Goal: Transaction & Acquisition: Purchase product/service

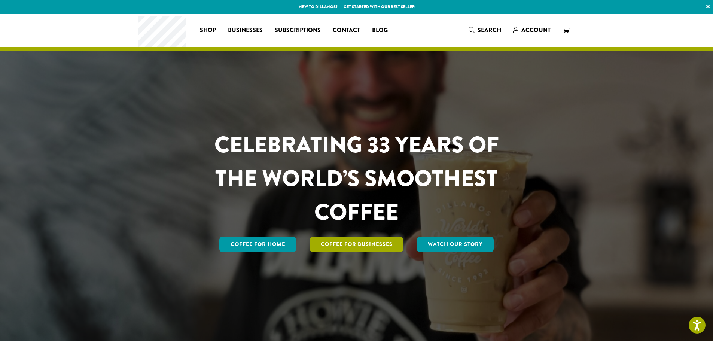
click at [377, 243] on link "Coffee For Businesses" at bounding box center [356, 245] width 94 height 16
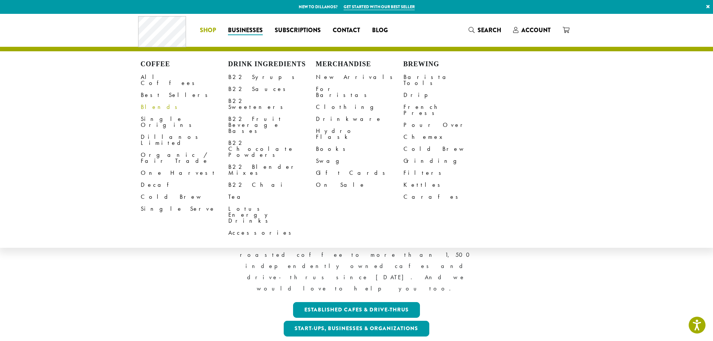
click at [144, 101] on link "Blends" at bounding box center [185, 107] width 88 height 12
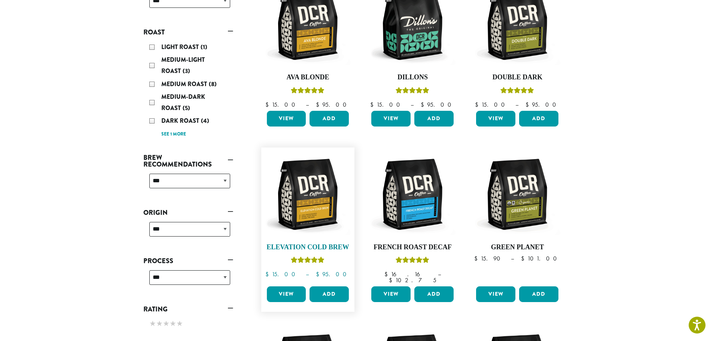
scroll to position [75, 0]
